Goal: Check status: Check status

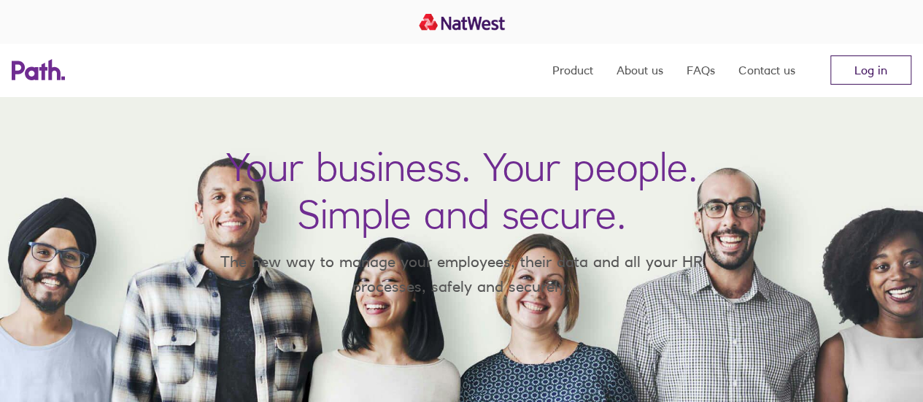
click at [882, 79] on link "Log in" at bounding box center [871, 69] width 81 height 29
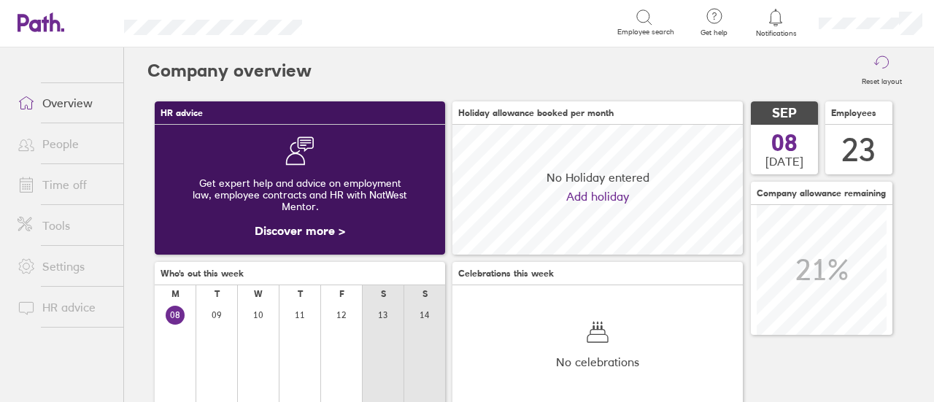
scroll to position [130, 290]
click at [780, 20] on icon at bounding box center [776, 17] width 12 height 17
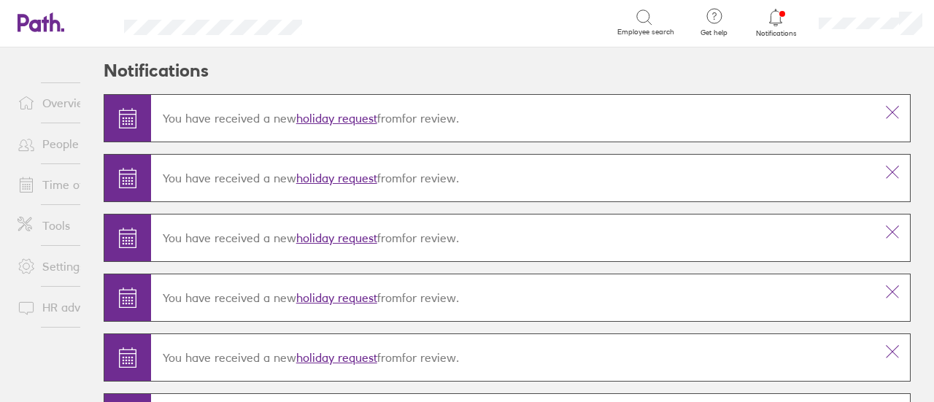
click at [45, 142] on link "People" at bounding box center [65, 143] width 118 height 29
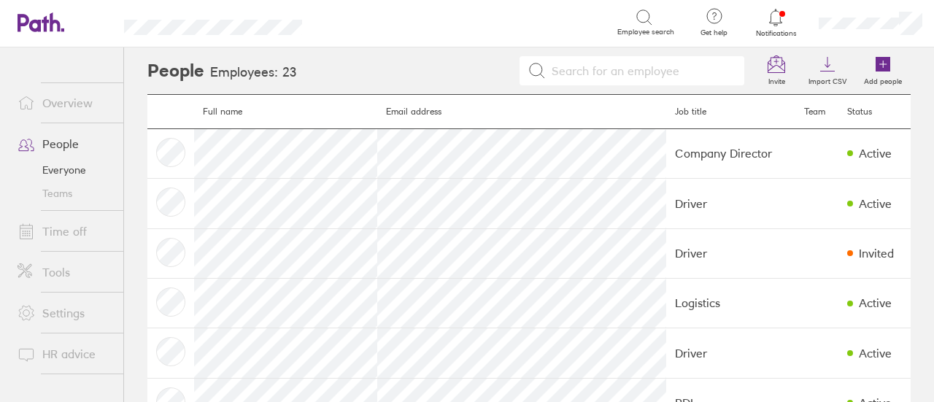
click at [776, 16] on icon at bounding box center [776, 18] width 18 height 18
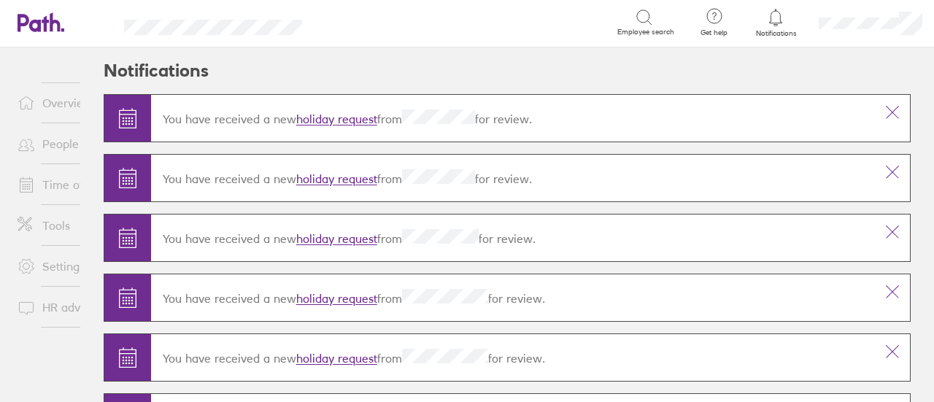
click at [328, 237] on link "holiday request" at bounding box center [336, 239] width 81 height 15
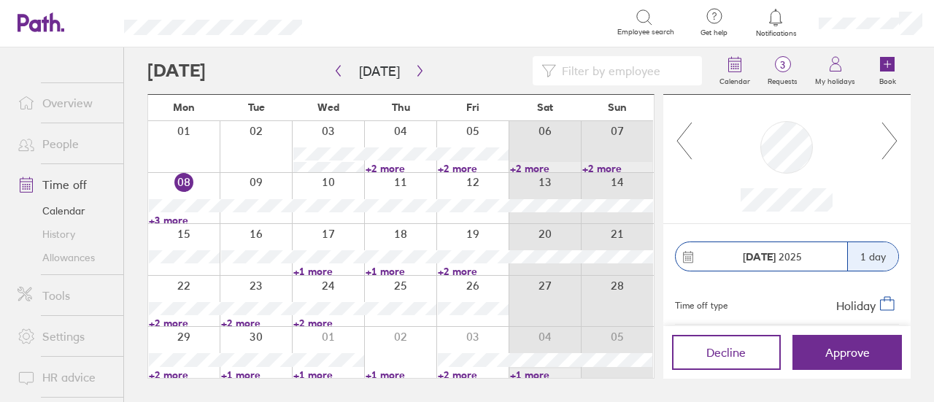
click at [895, 144] on icon at bounding box center [890, 140] width 18 height 39
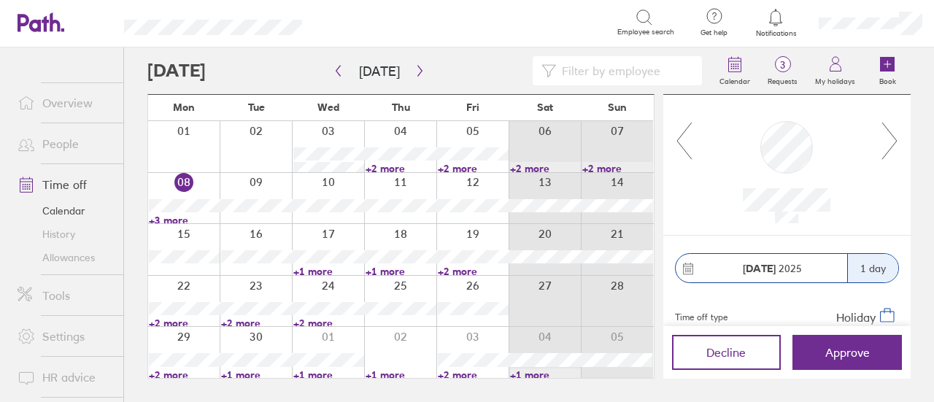
click at [895, 144] on icon at bounding box center [890, 140] width 18 height 39
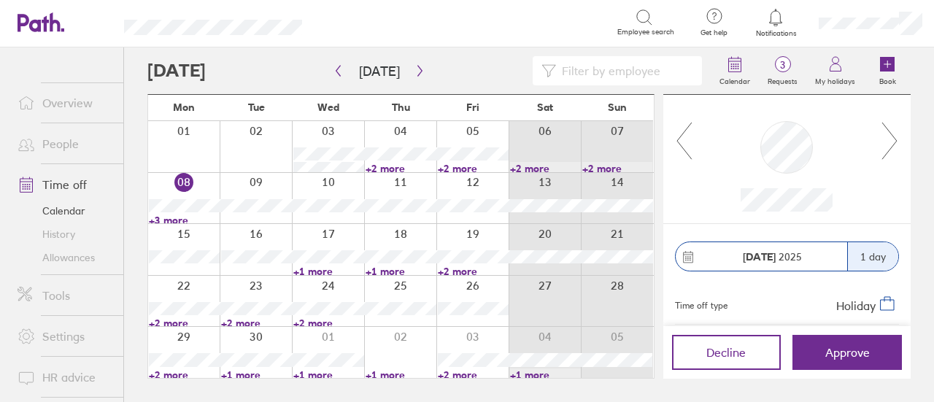
click at [895, 146] on icon at bounding box center [890, 140] width 18 height 39
click at [895, 147] on icon at bounding box center [890, 140] width 18 height 39
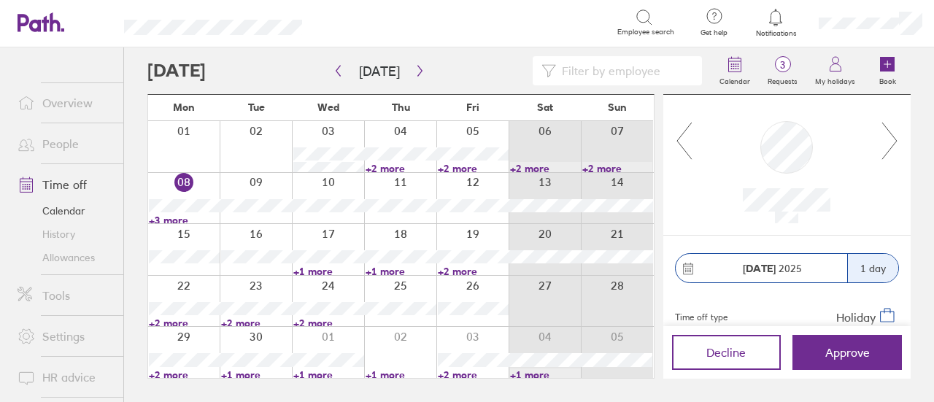
click at [895, 147] on icon at bounding box center [890, 140] width 18 height 39
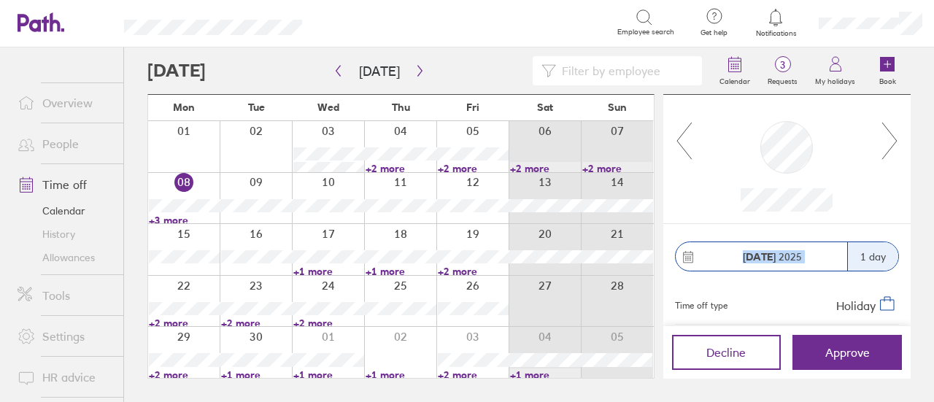
click at [895, 147] on icon at bounding box center [890, 140] width 18 height 39
